Goal: Use online tool/utility: Utilize a website feature to perform a specific function

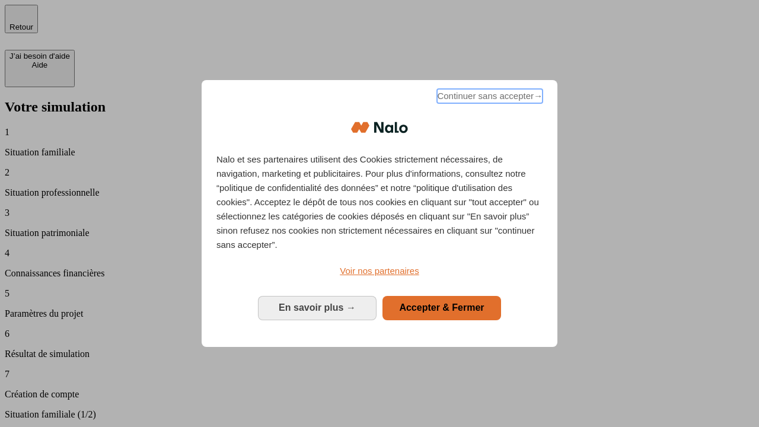
click at [488, 98] on span "Continuer sans accepter →" at bounding box center [489, 96] width 105 height 14
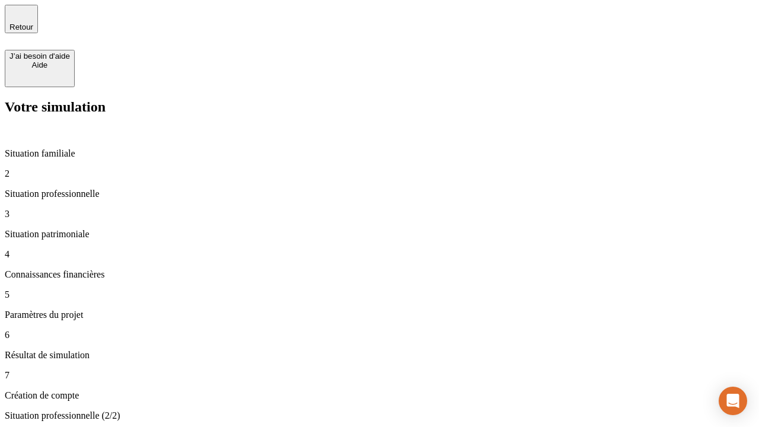
type input "30 000"
type input "40 000"
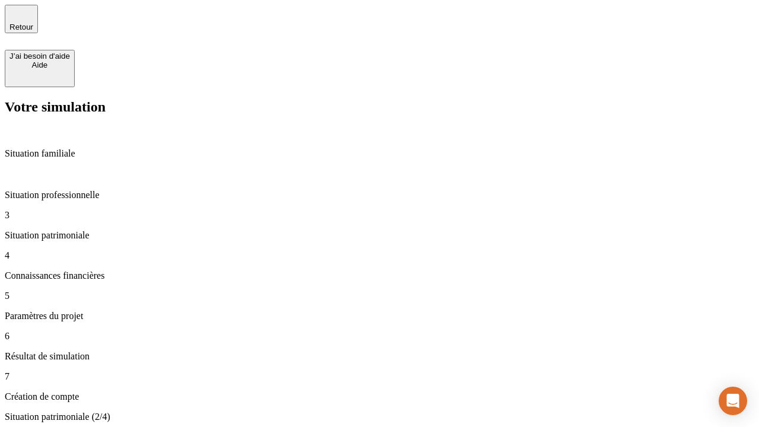
type input "1 100"
type input "20"
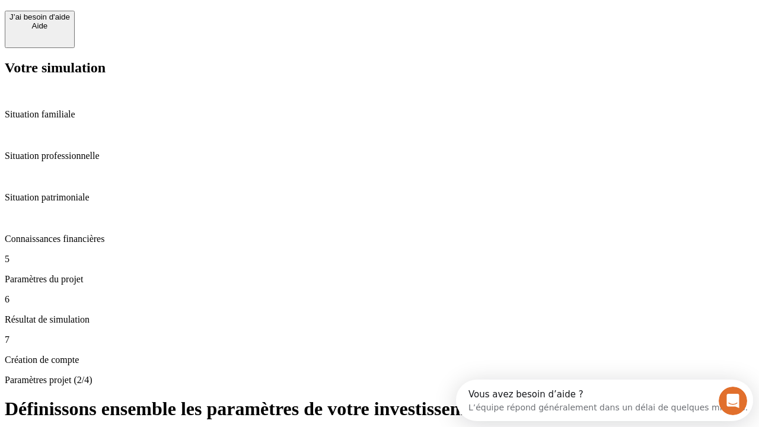
scroll to position [11, 0]
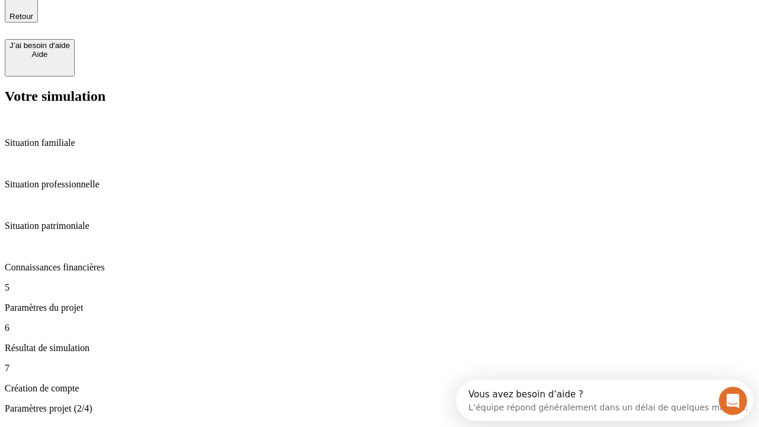
type input "40"
type input "50 000"
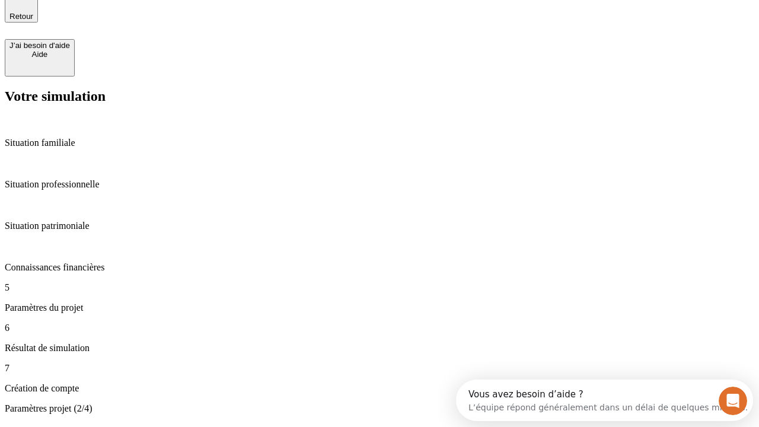
type input "640"
